Goal: Find specific page/section: Find specific page/section

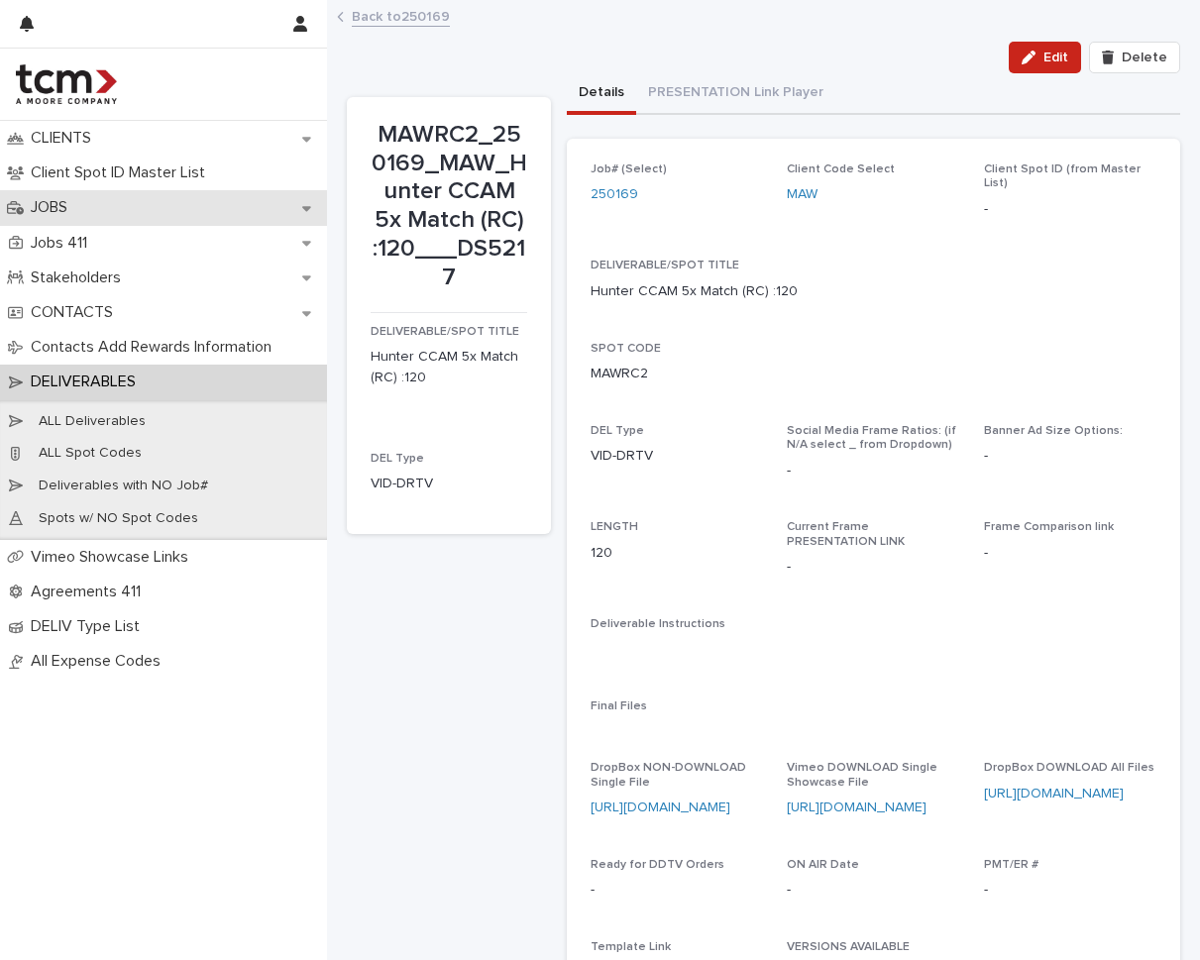
click at [236, 215] on div "JOBS" at bounding box center [163, 207] width 327 height 35
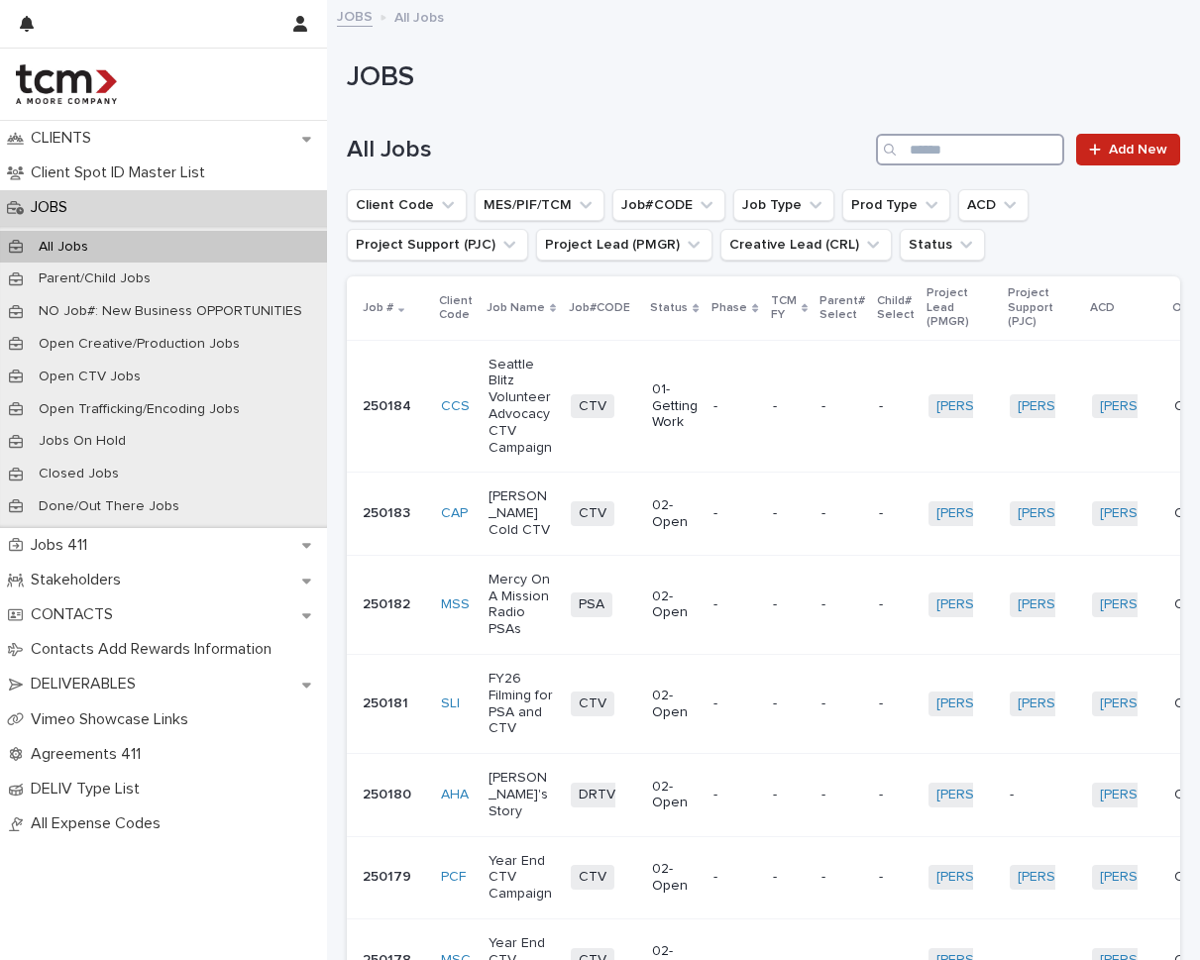
click at [954, 140] on input "Search" at bounding box center [970, 150] width 188 height 32
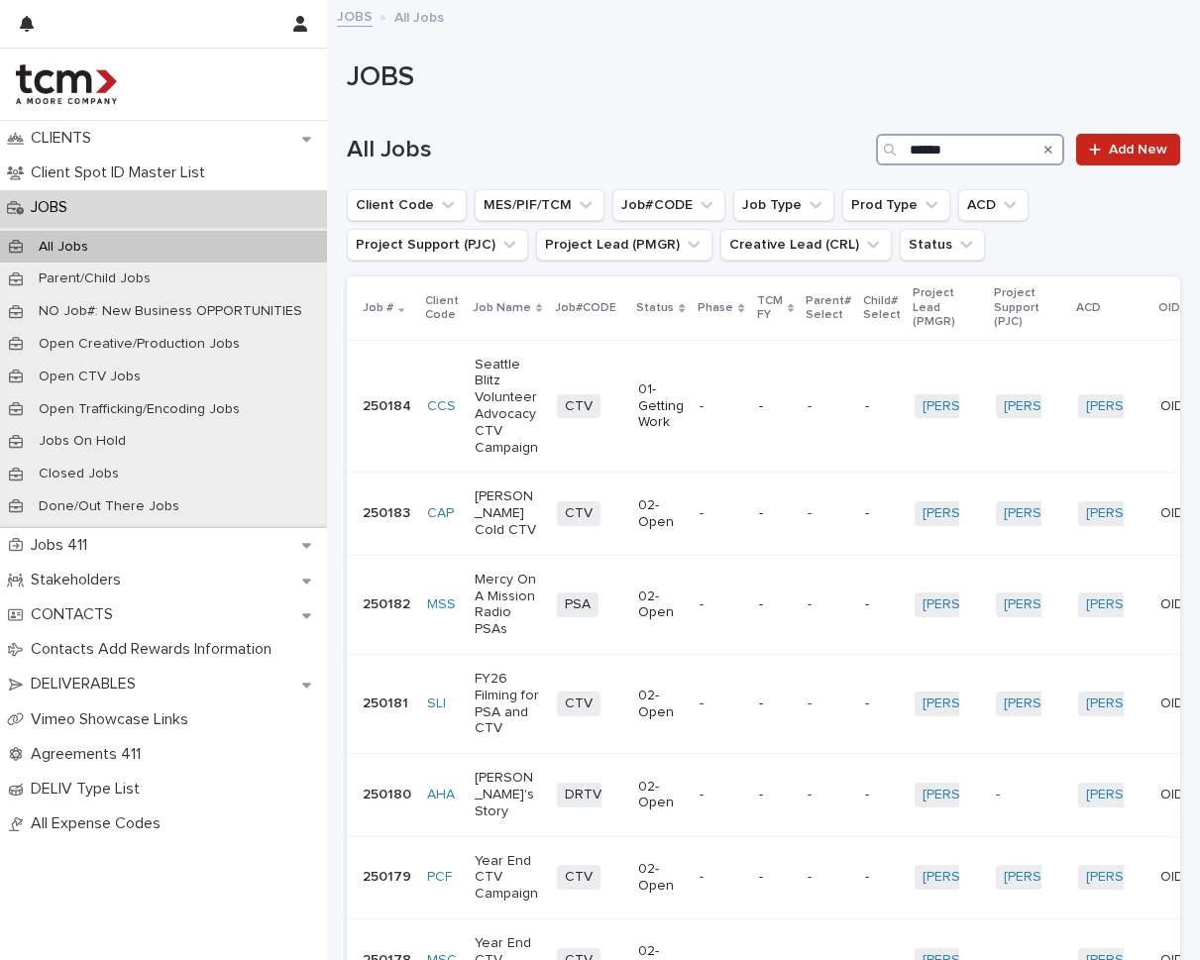
type input "******"
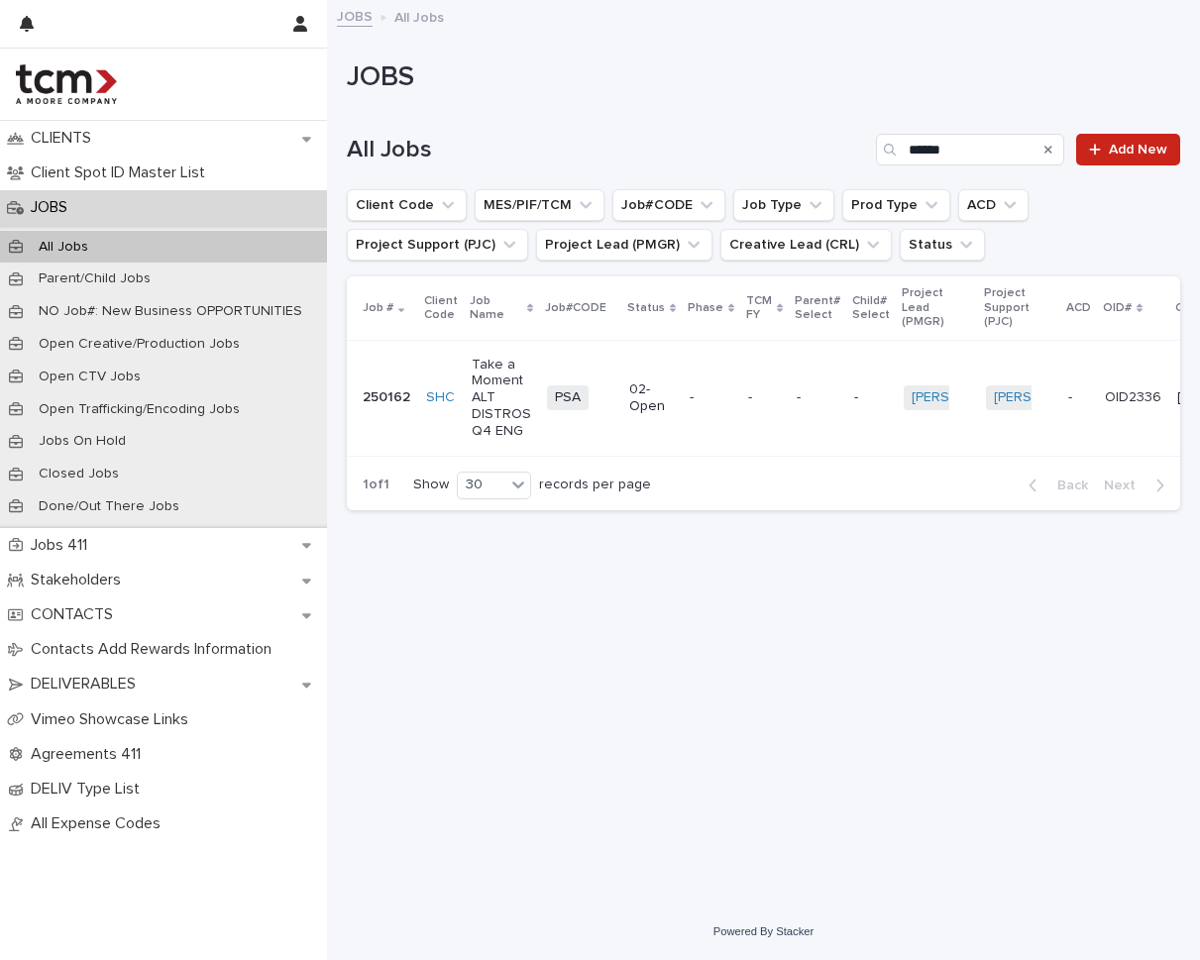
click at [711, 379] on td "-" at bounding box center [711, 398] width 58 height 116
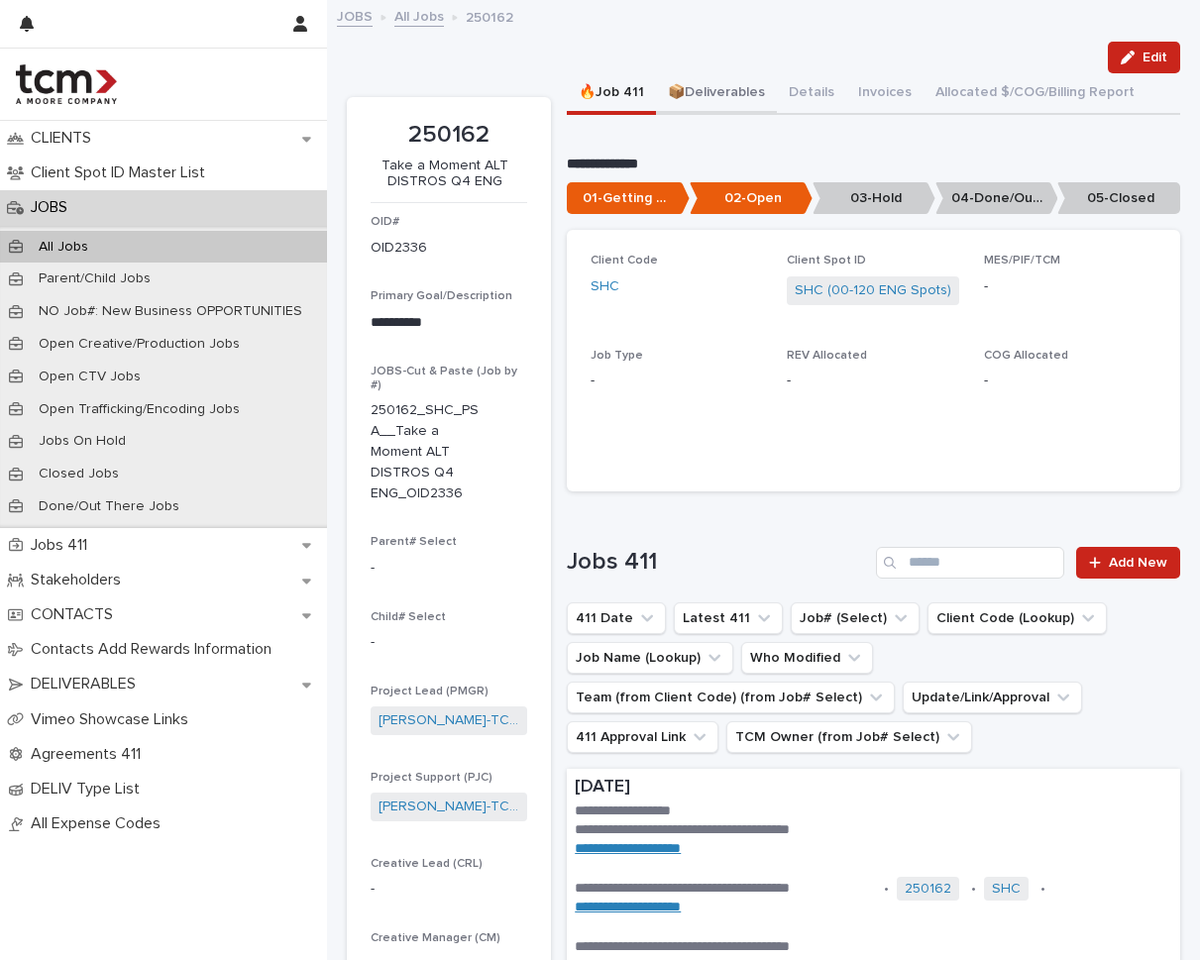
click at [735, 111] on button "📦Deliverables" at bounding box center [716, 94] width 121 height 42
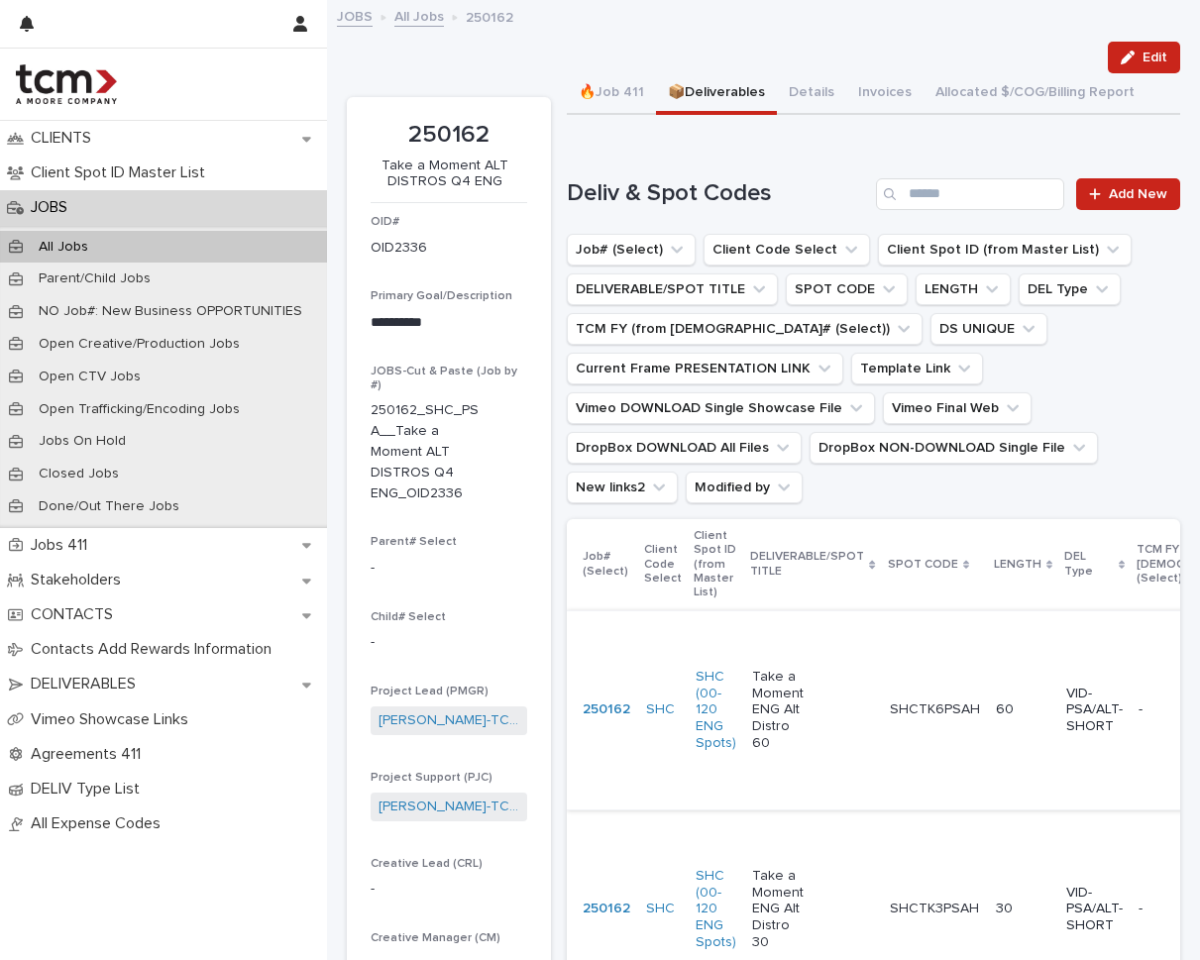
scroll to position [343, 0]
click at [843, 699] on div "Take a Moment ENG Alt Distro 60" at bounding box center [812, 710] width 121 height 99
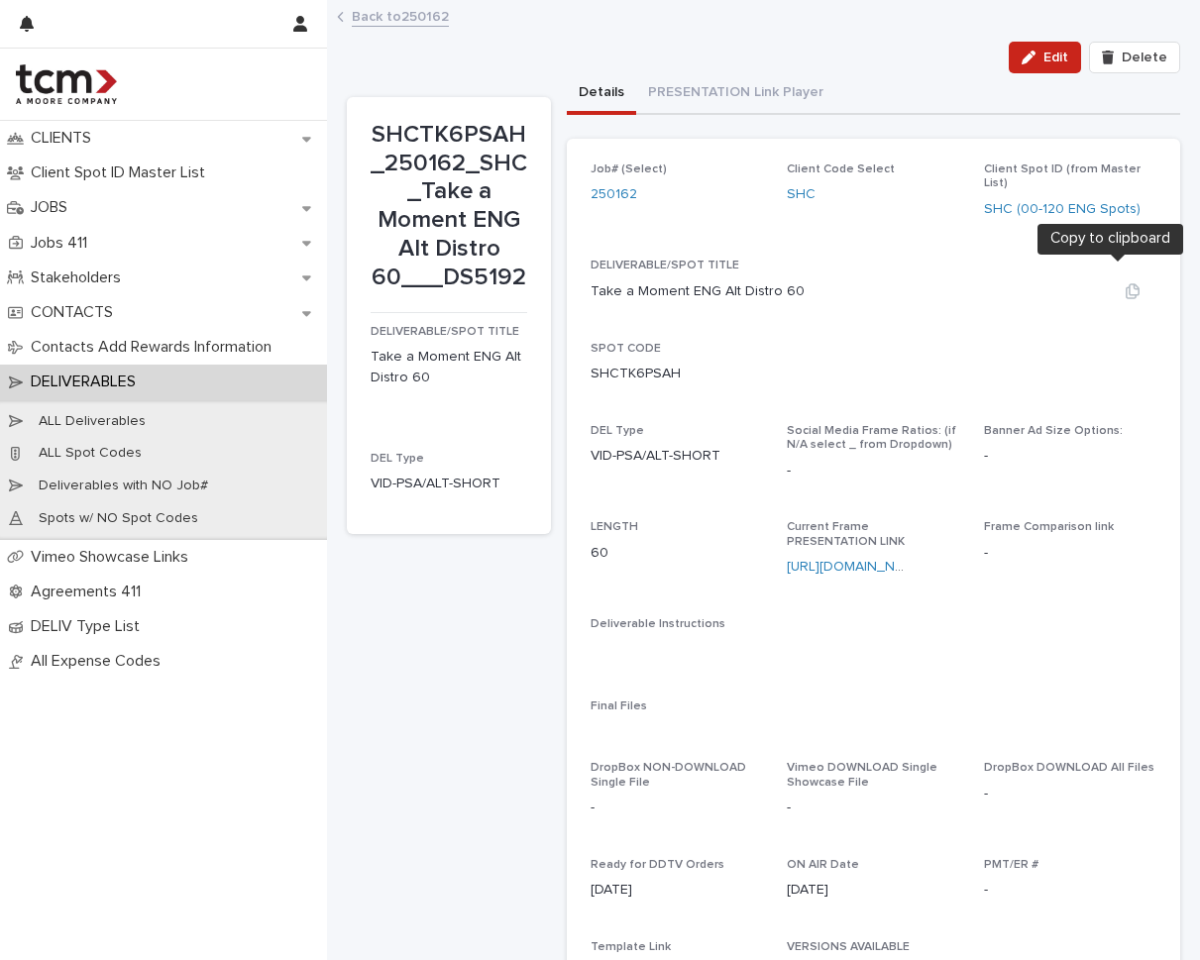
click at [1126, 284] on icon "button" at bounding box center [1133, 291] width 14 height 15
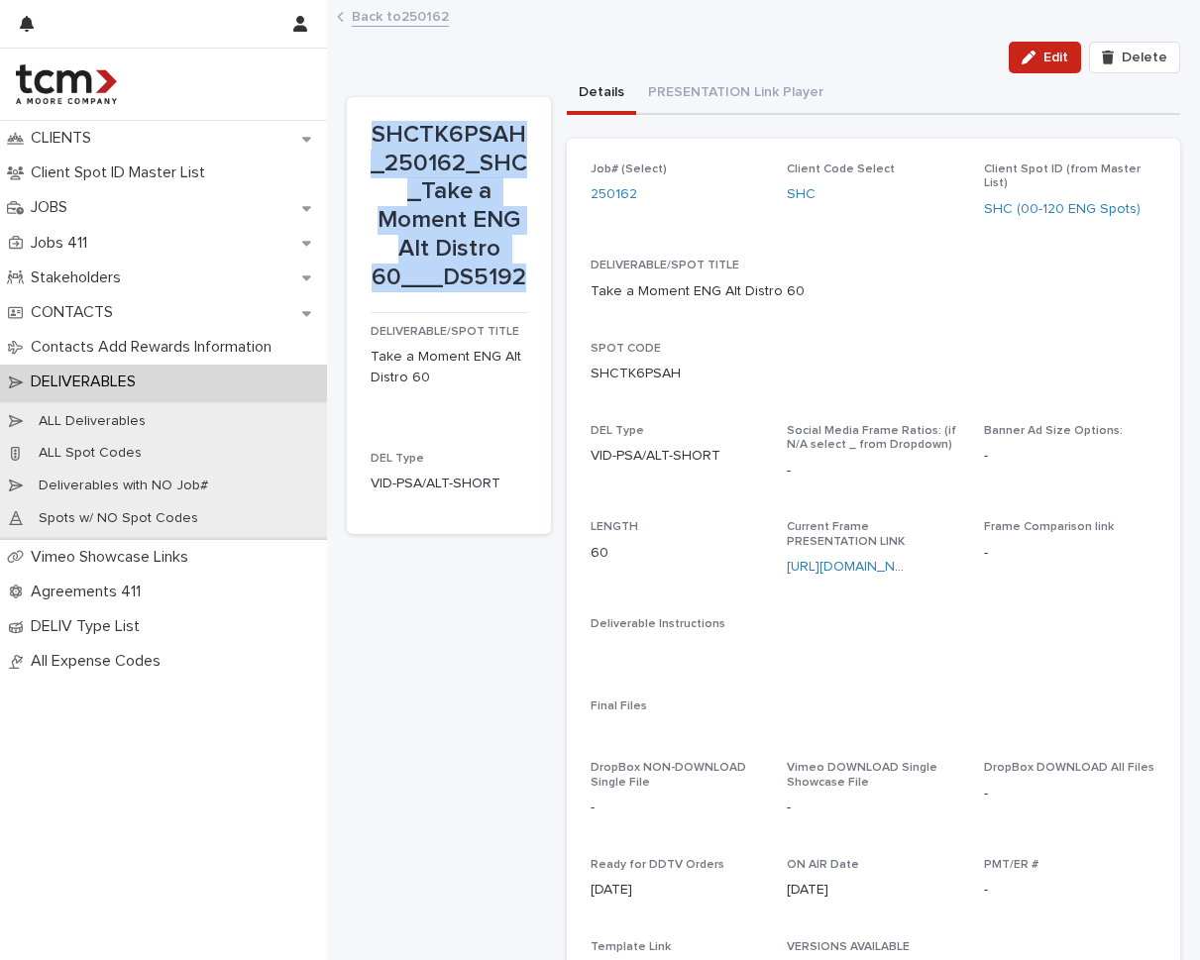
drag, startPoint x: 371, startPoint y: 129, endPoint x: 526, endPoint y: 273, distance: 211.8
click at [526, 273] on section "SHCTK6PSAH_250162_SHC_Take a Moment ENG Alt Distro 60___DS5192 DELIVERABLE/SPOT…" at bounding box center [449, 315] width 204 height 437
copy p "SHCTK6PSAH_250162_SHC_Take a Moment ENG Alt Distro 60___DS5192"
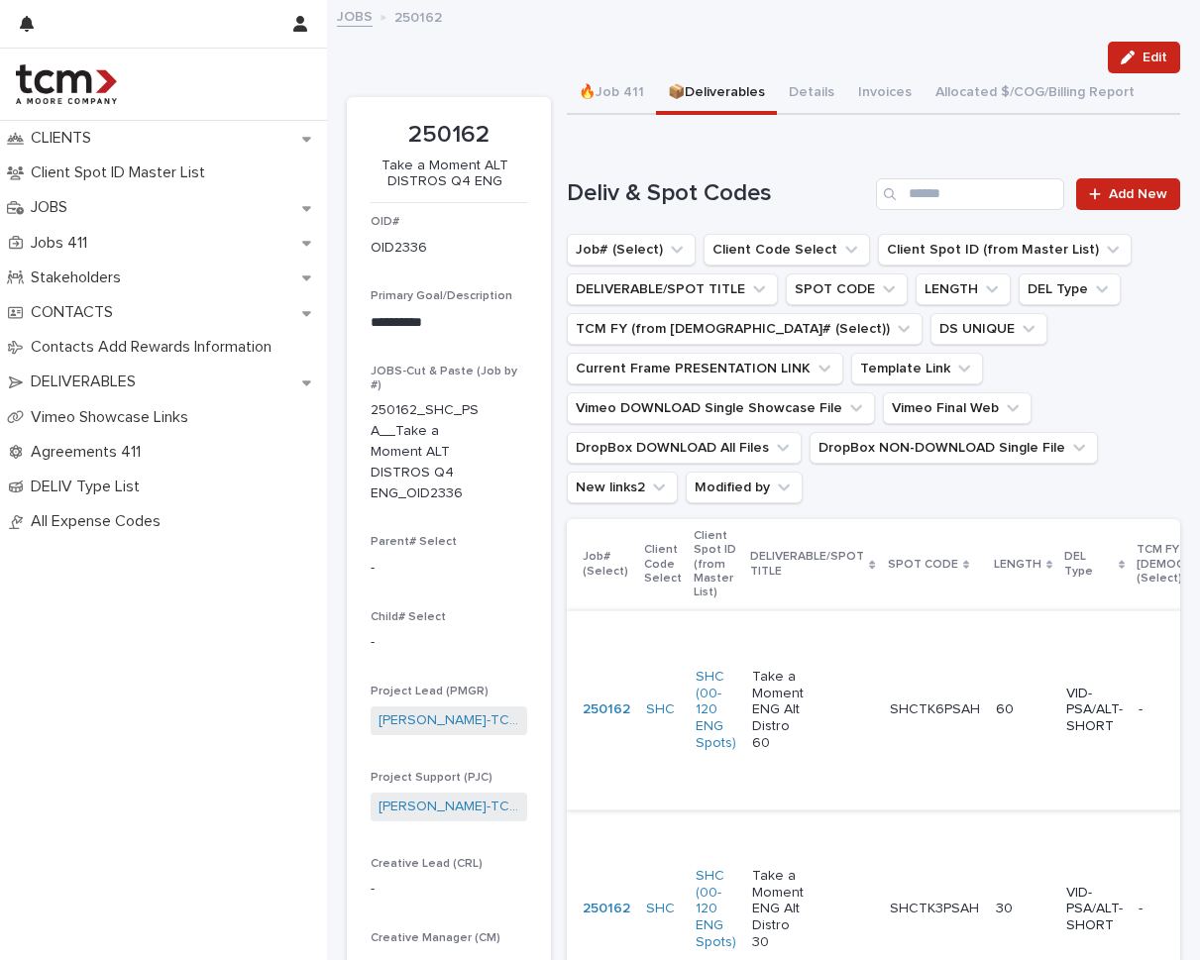
scroll to position [363, 0]
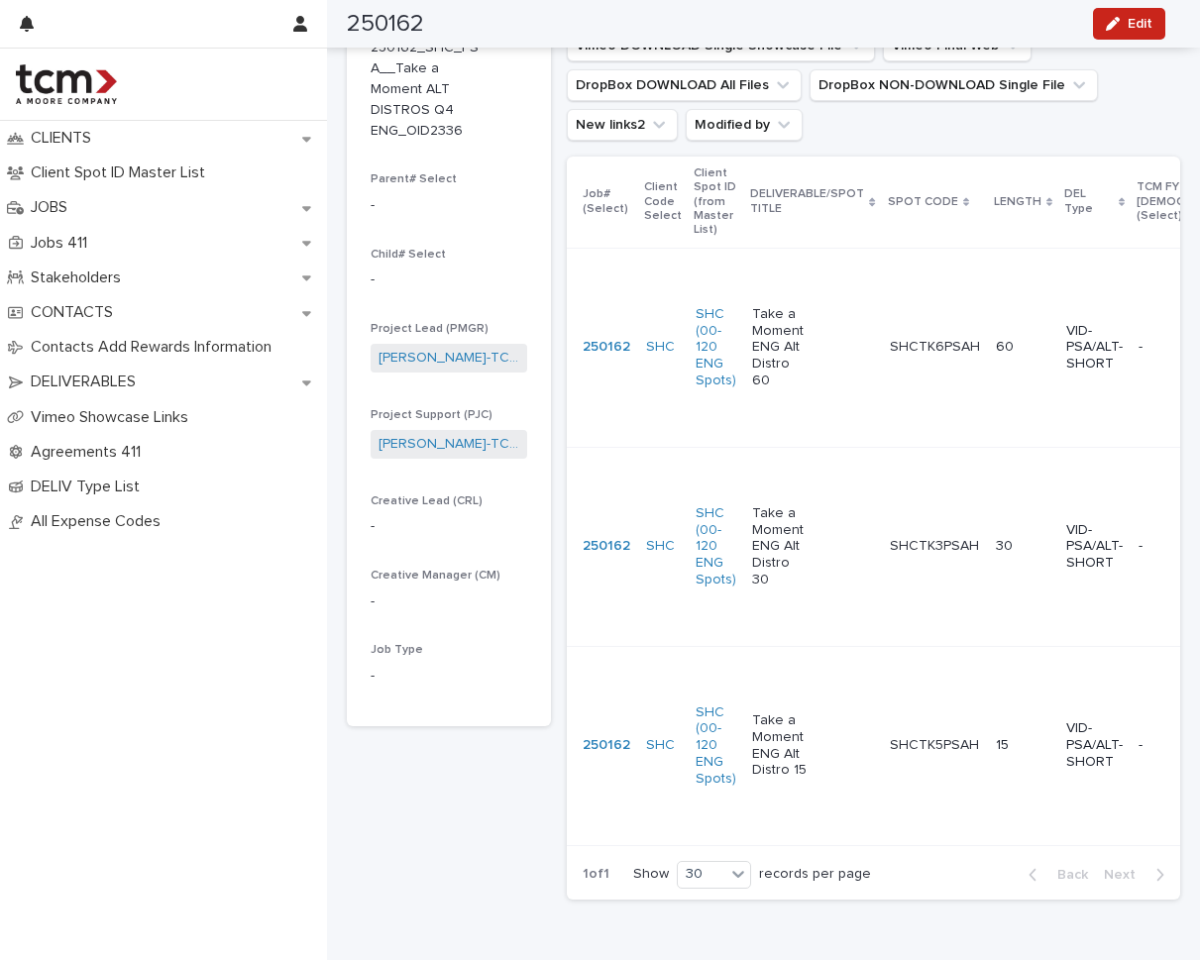
click at [988, 739] on td "15" at bounding box center [1023, 745] width 70 height 199
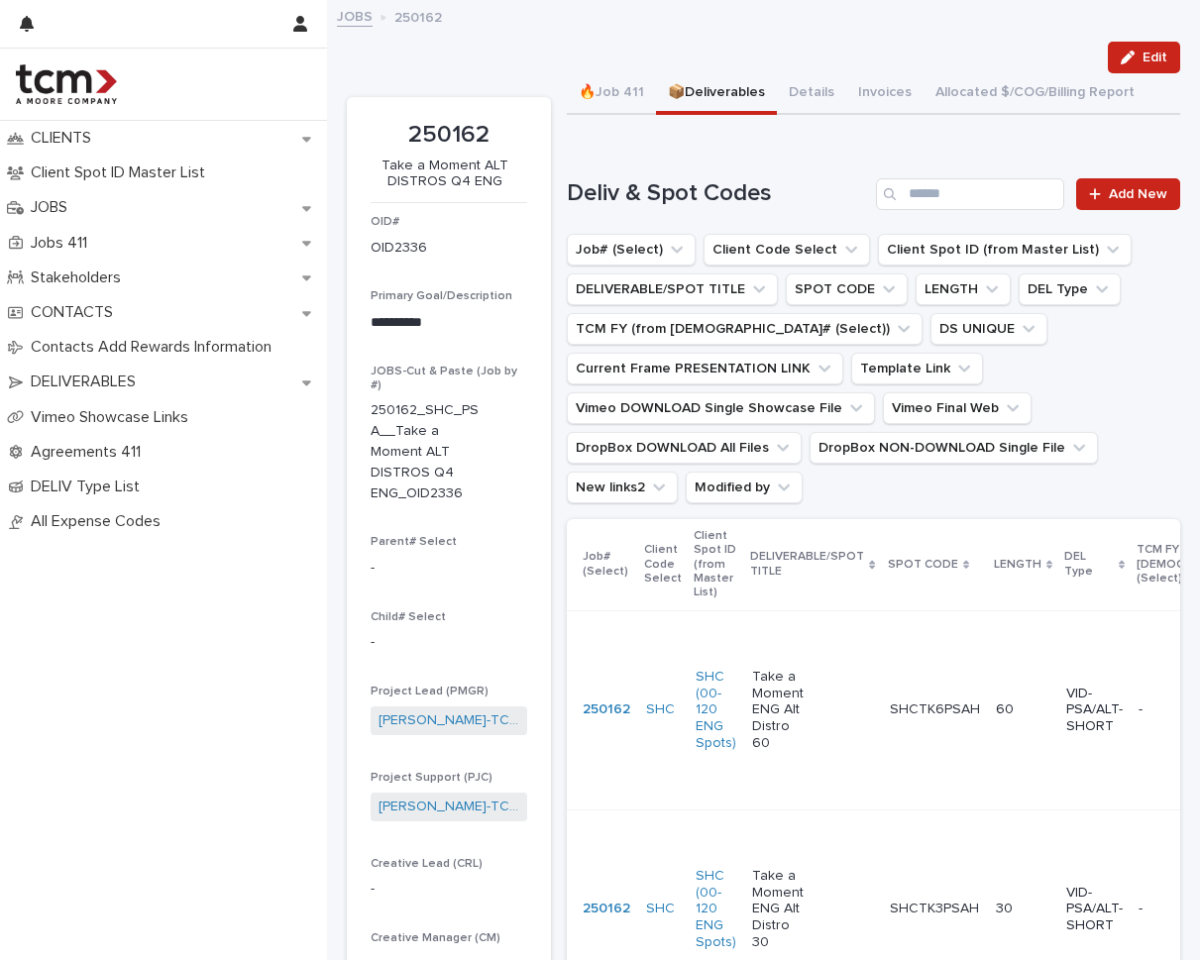
click at [886, 831] on td "SHCTK3PSAH SHCTK3PSAH" at bounding box center [935, 909] width 106 height 199
